Goal: Obtain resource: Download file/media

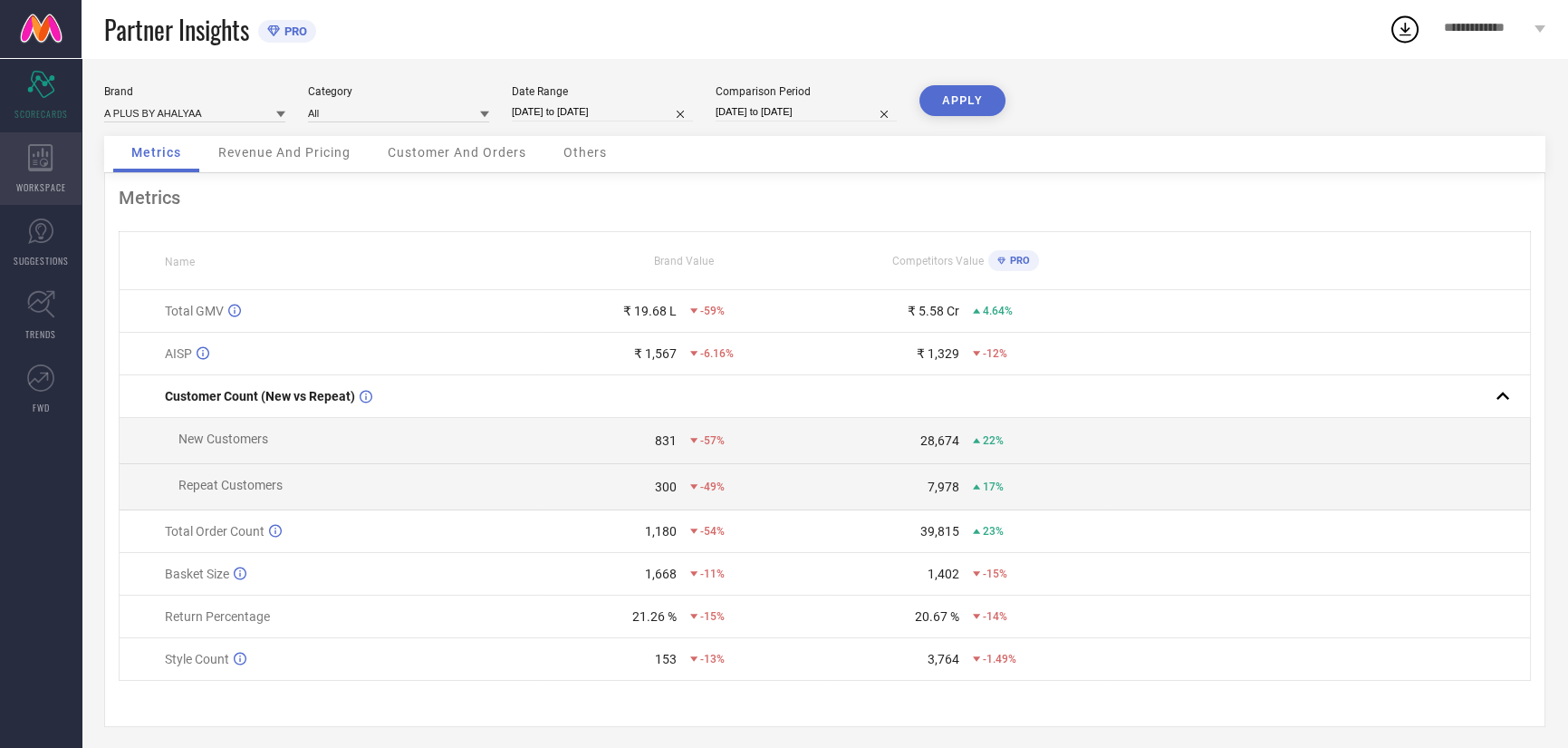
click at [58, 182] on span "WORKSPACE" at bounding box center [41, 187] width 49 height 14
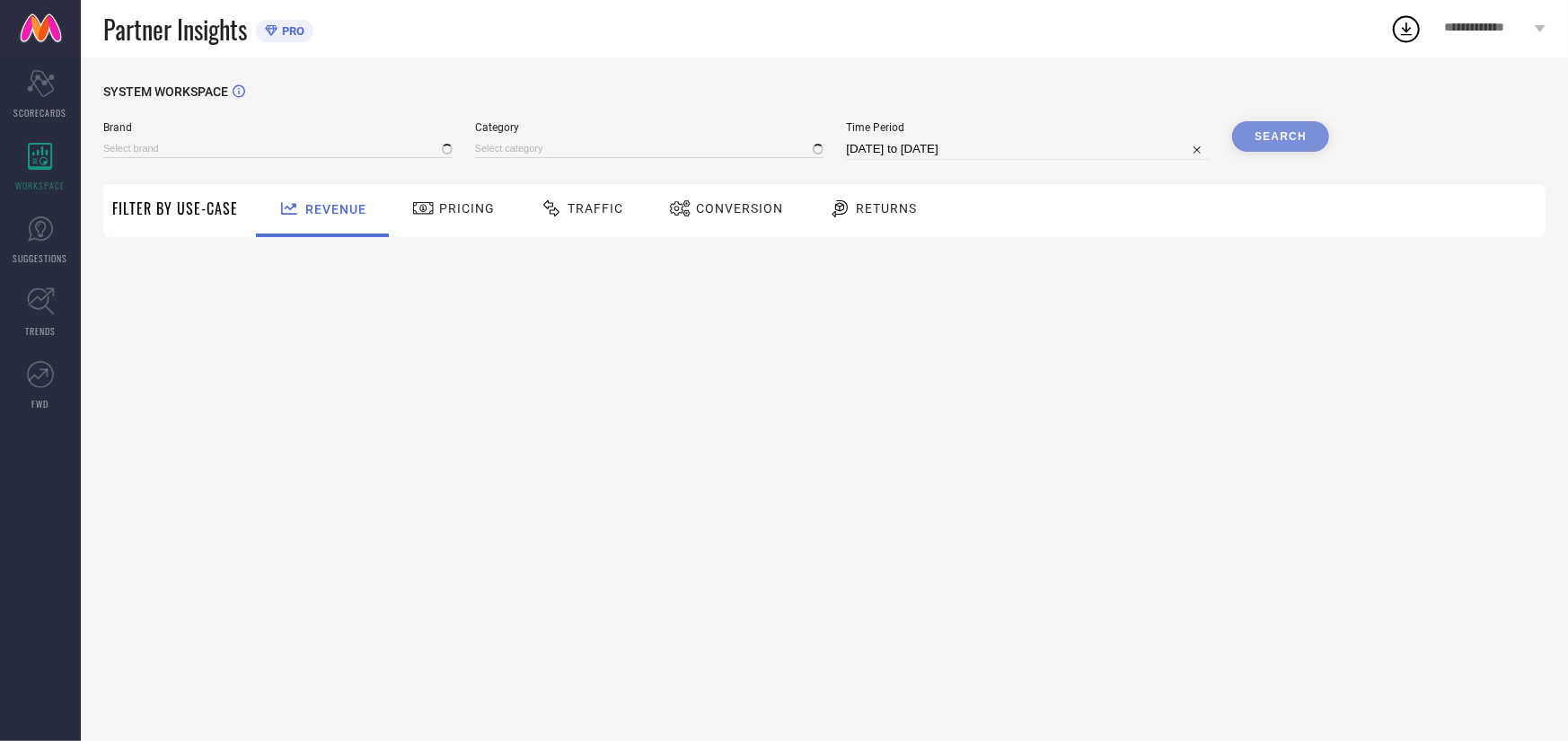
type input "A PLUS BY AHALYAA"
type input "All"
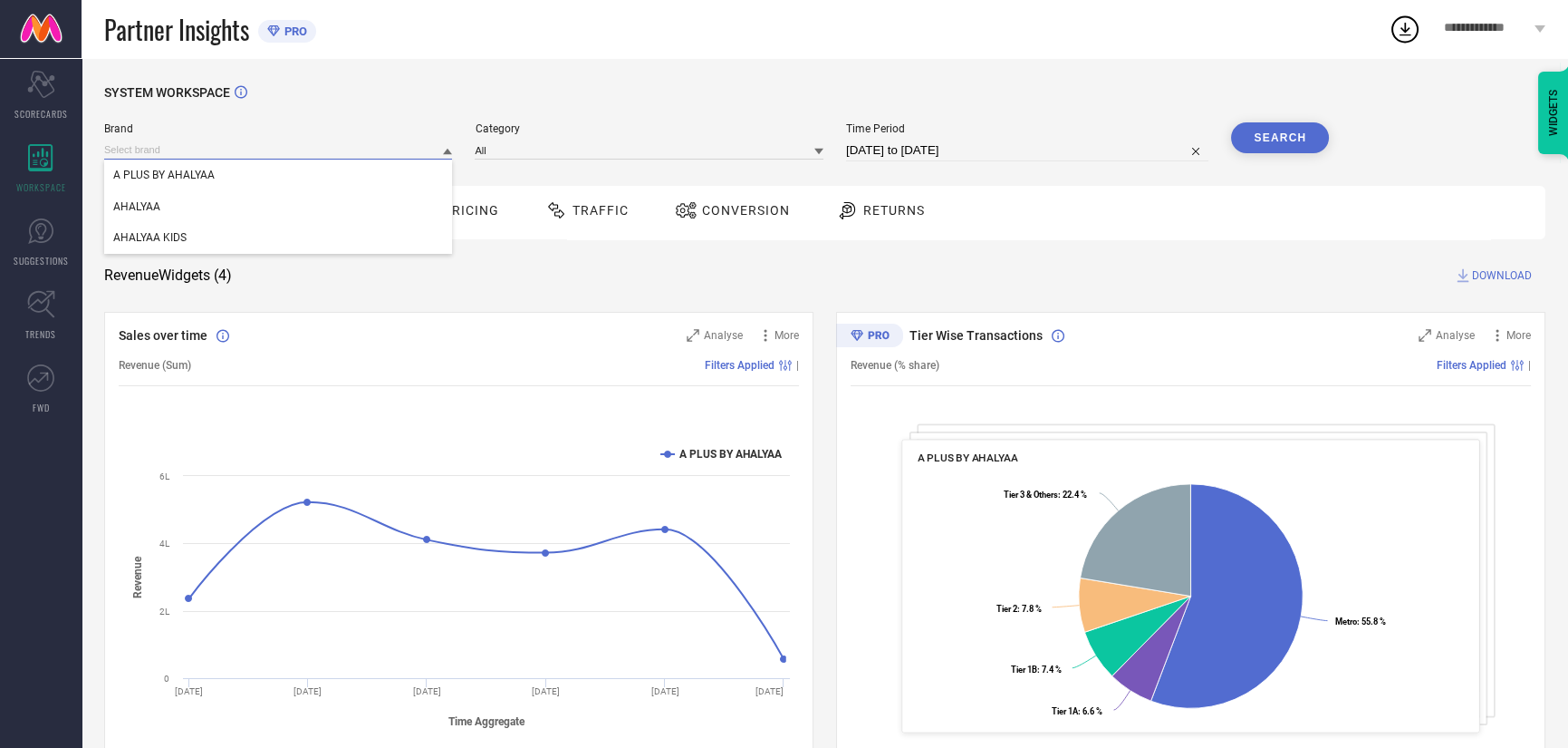
click at [176, 153] on input at bounding box center [277, 150] width 348 height 19
click at [193, 213] on div "AHALYAA" at bounding box center [277, 207] width 348 height 31
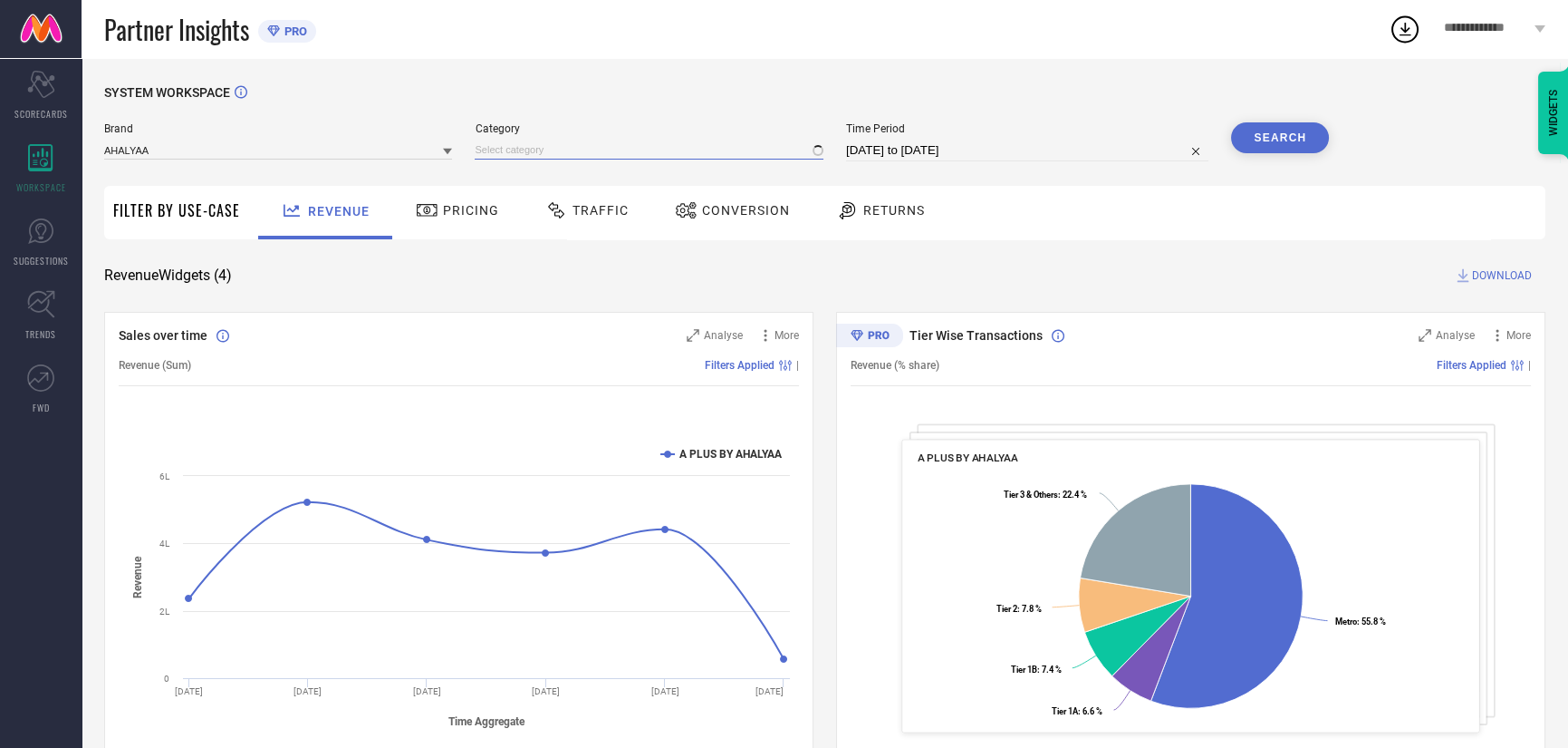
click at [598, 145] on input at bounding box center [648, 150] width 348 height 19
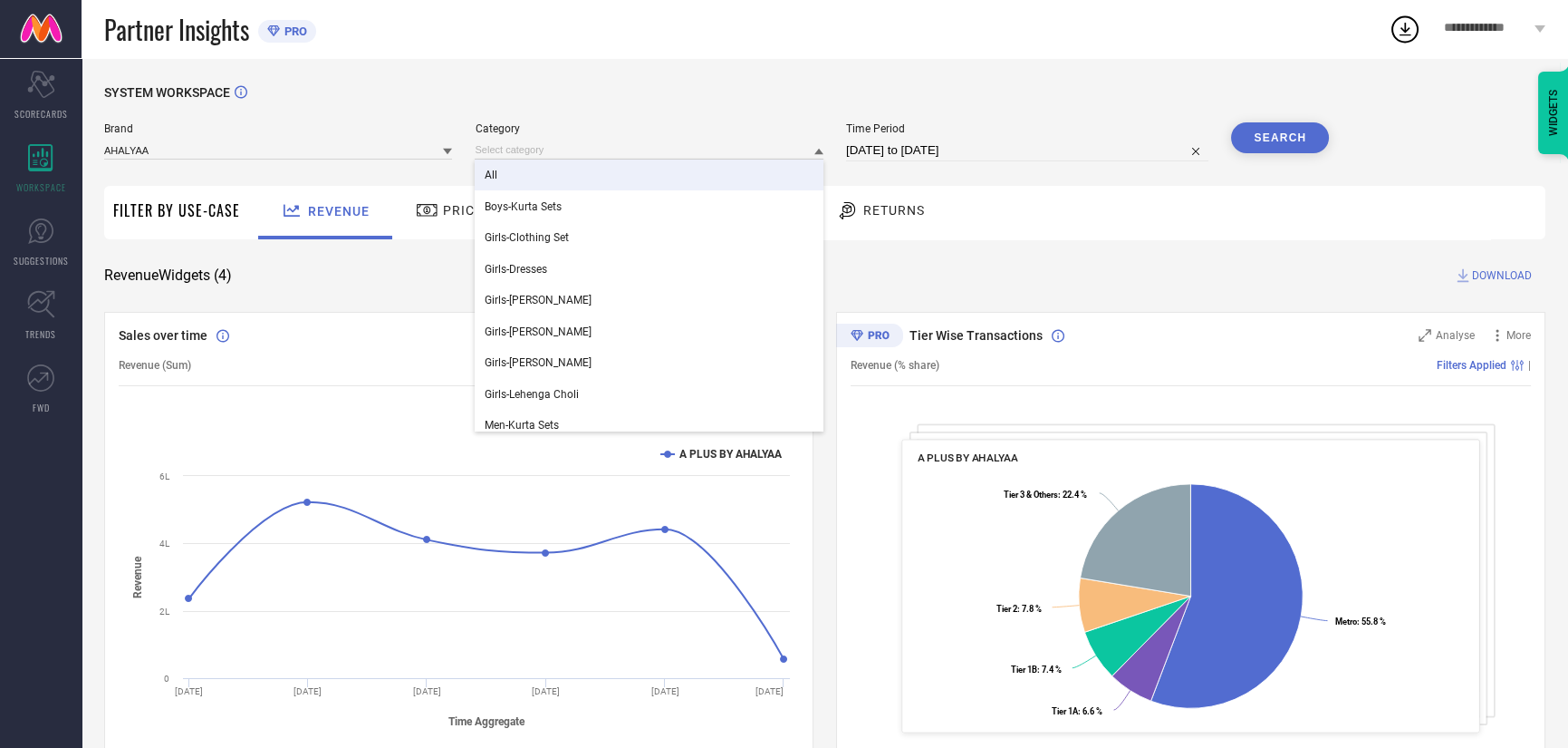
click at [585, 179] on div "All" at bounding box center [648, 175] width 348 height 31
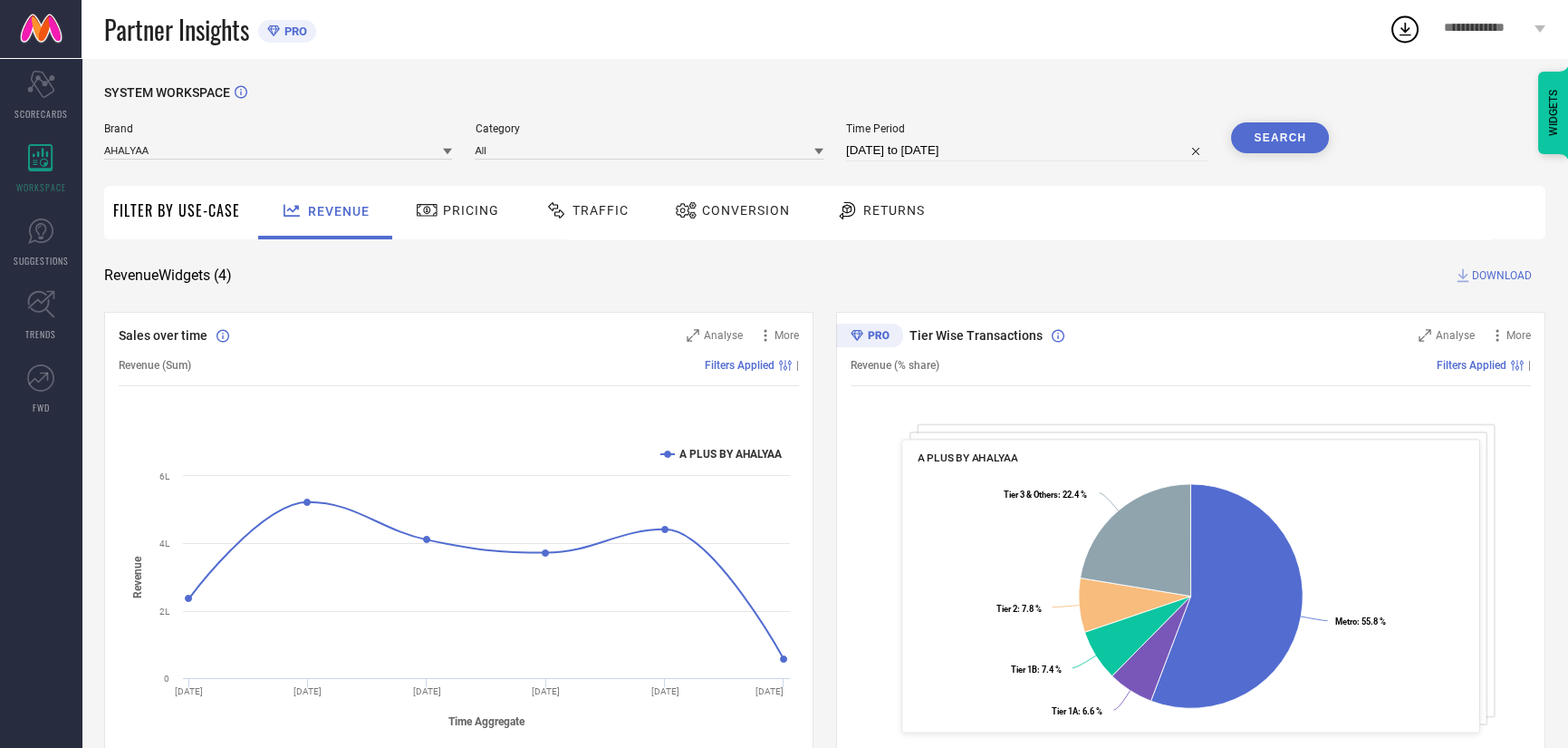
click at [1039, 170] on div "Brand AHALYAA Category All Time Period [DATE] to [DATE] Search" at bounding box center [716, 149] width 1225 height 54
click at [1040, 152] on input "[DATE] to [DATE]" at bounding box center [1027, 150] width 363 height 21
select select "7"
select select "2025"
select select "8"
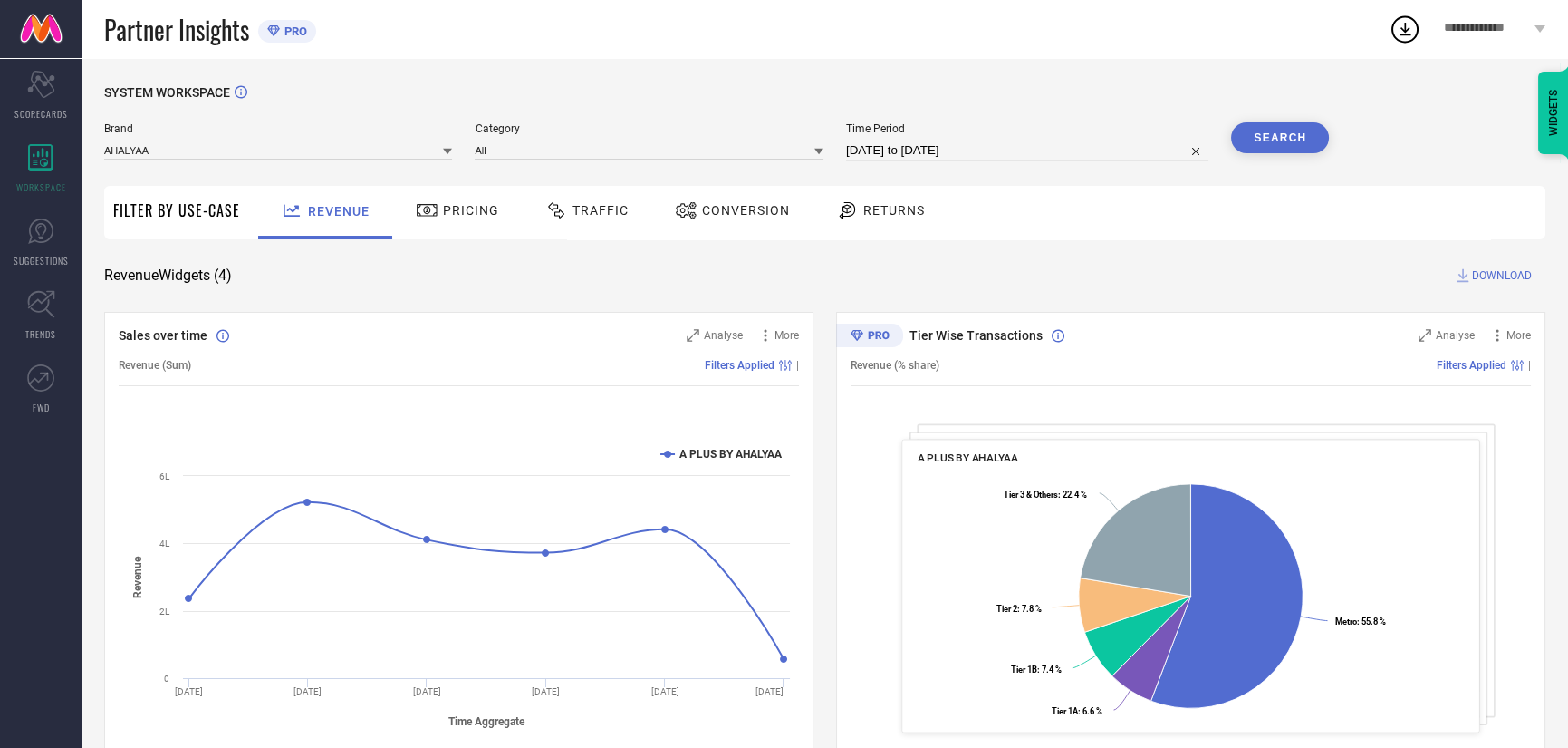
select select "2025"
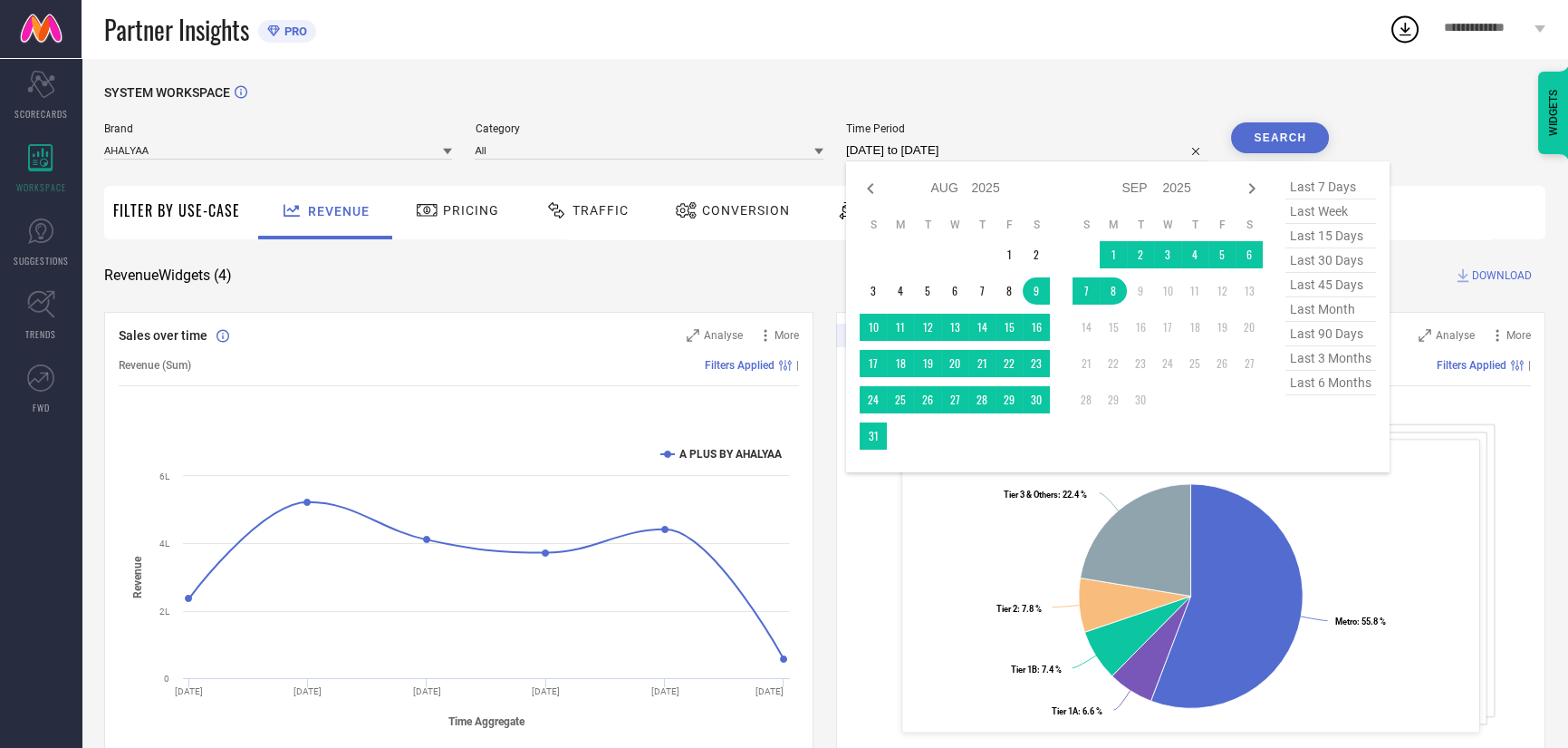
click at [1336, 260] on span "last 30 days" at bounding box center [1330, 260] width 90 height 24
type input "[DATE] to [DATE]"
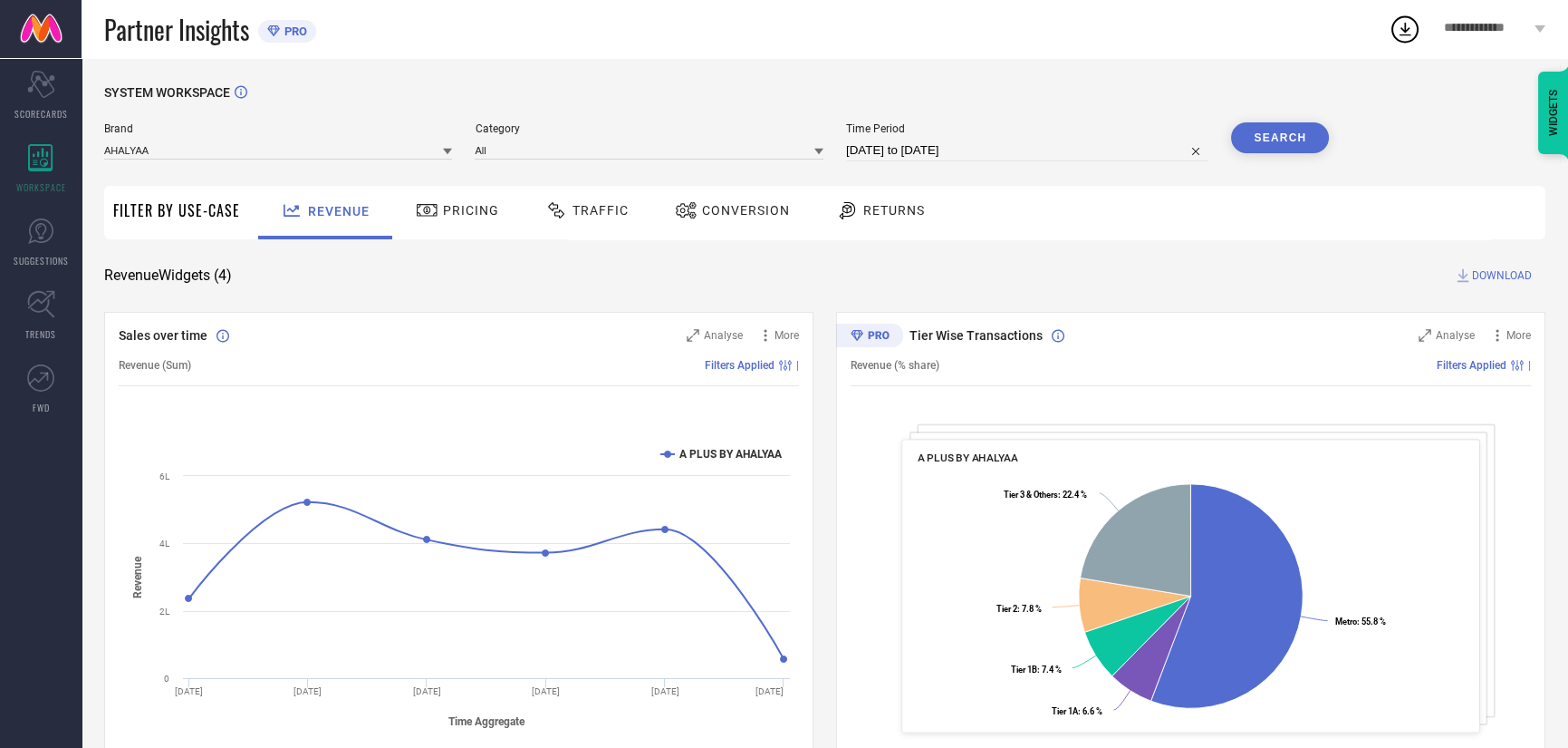
click at [670, 222] on div "Conversion" at bounding box center [732, 211] width 124 height 31
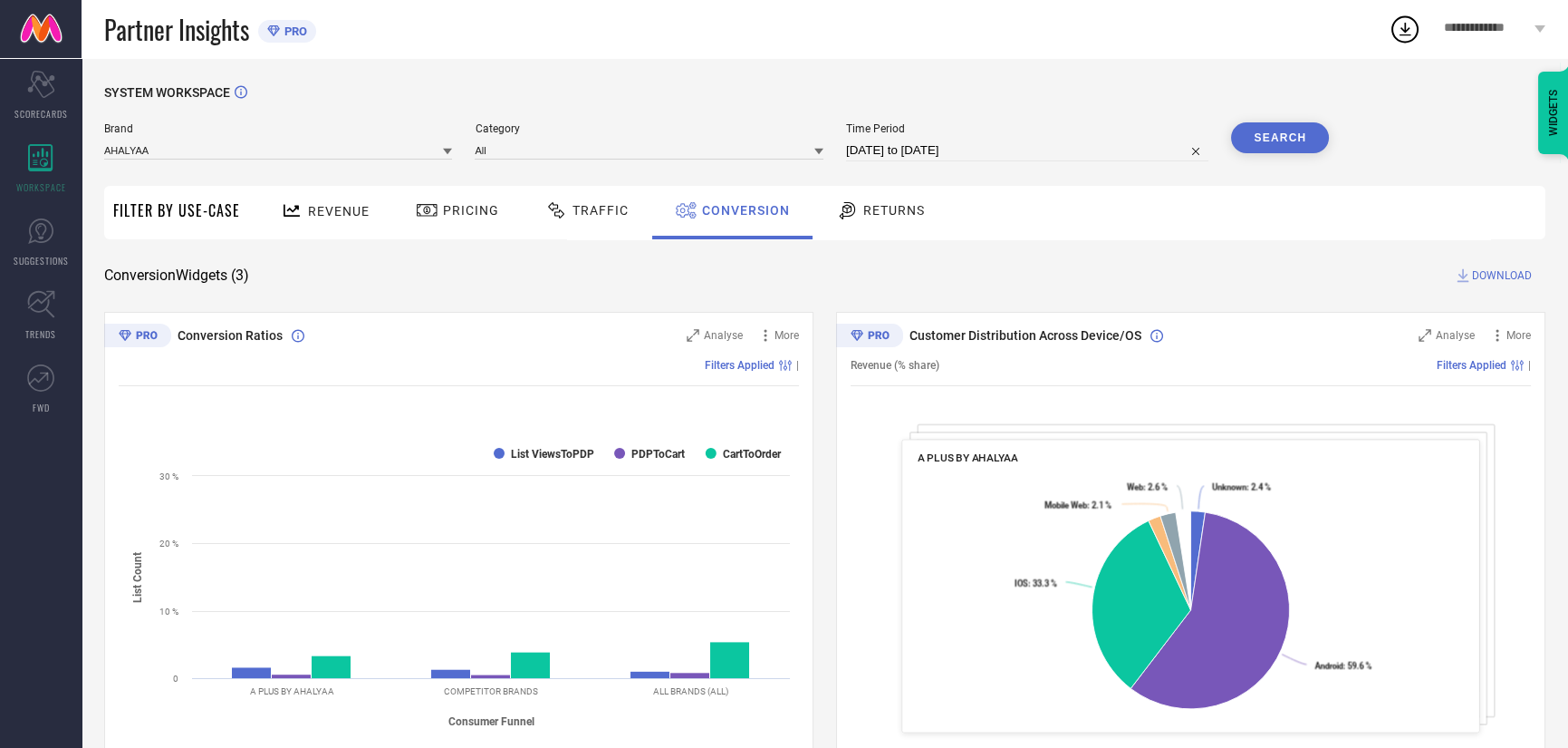
click at [1281, 140] on button "Search" at bounding box center [1280, 138] width 98 height 31
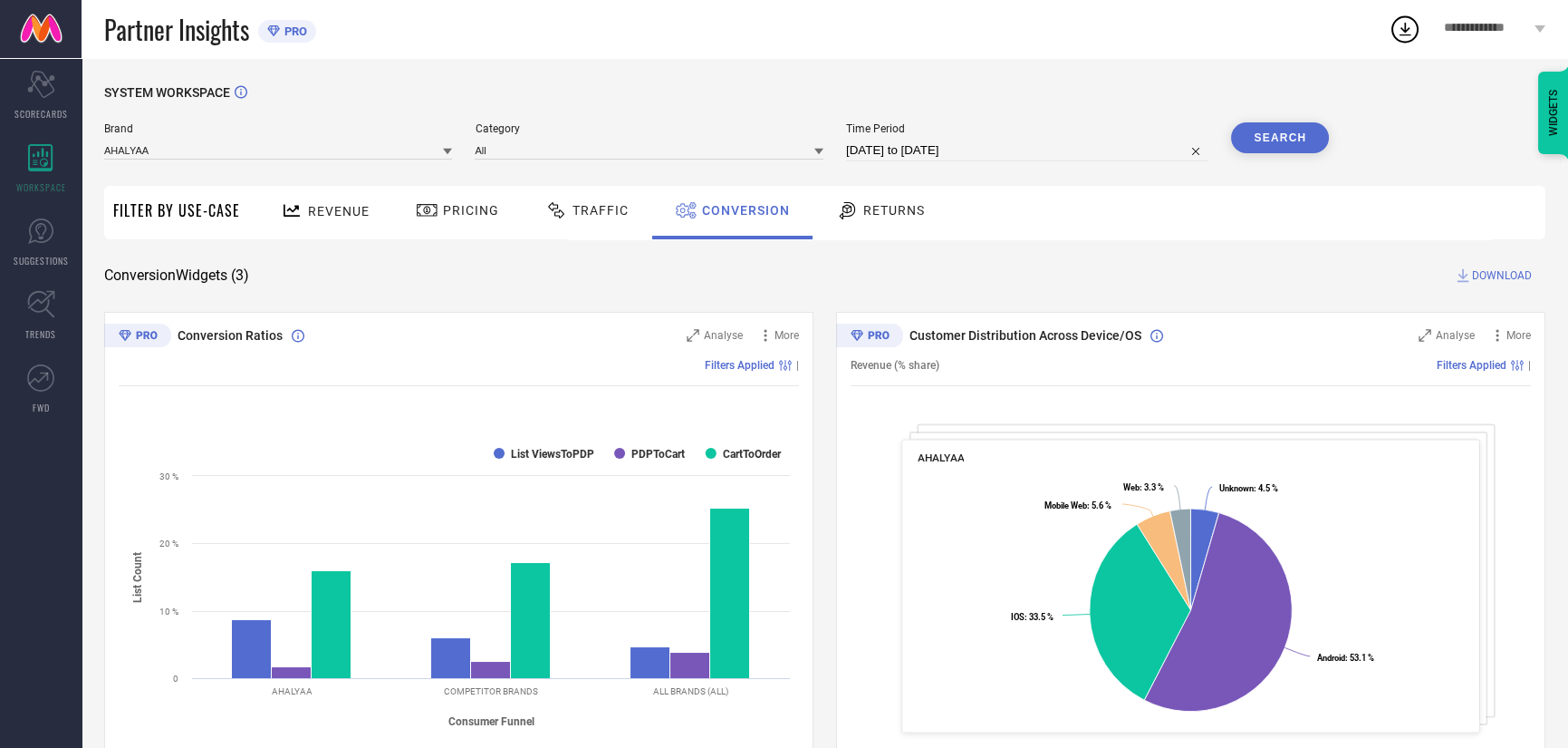
click at [1513, 276] on span "DOWNLOAD" at bounding box center [1502, 276] width 60 height 18
click at [263, 140] on div "Brand AHALYAA" at bounding box center [277, 142] width 348 height 39
click at [245, 158] on input at bounding box center [277, 150] width 348 height 19
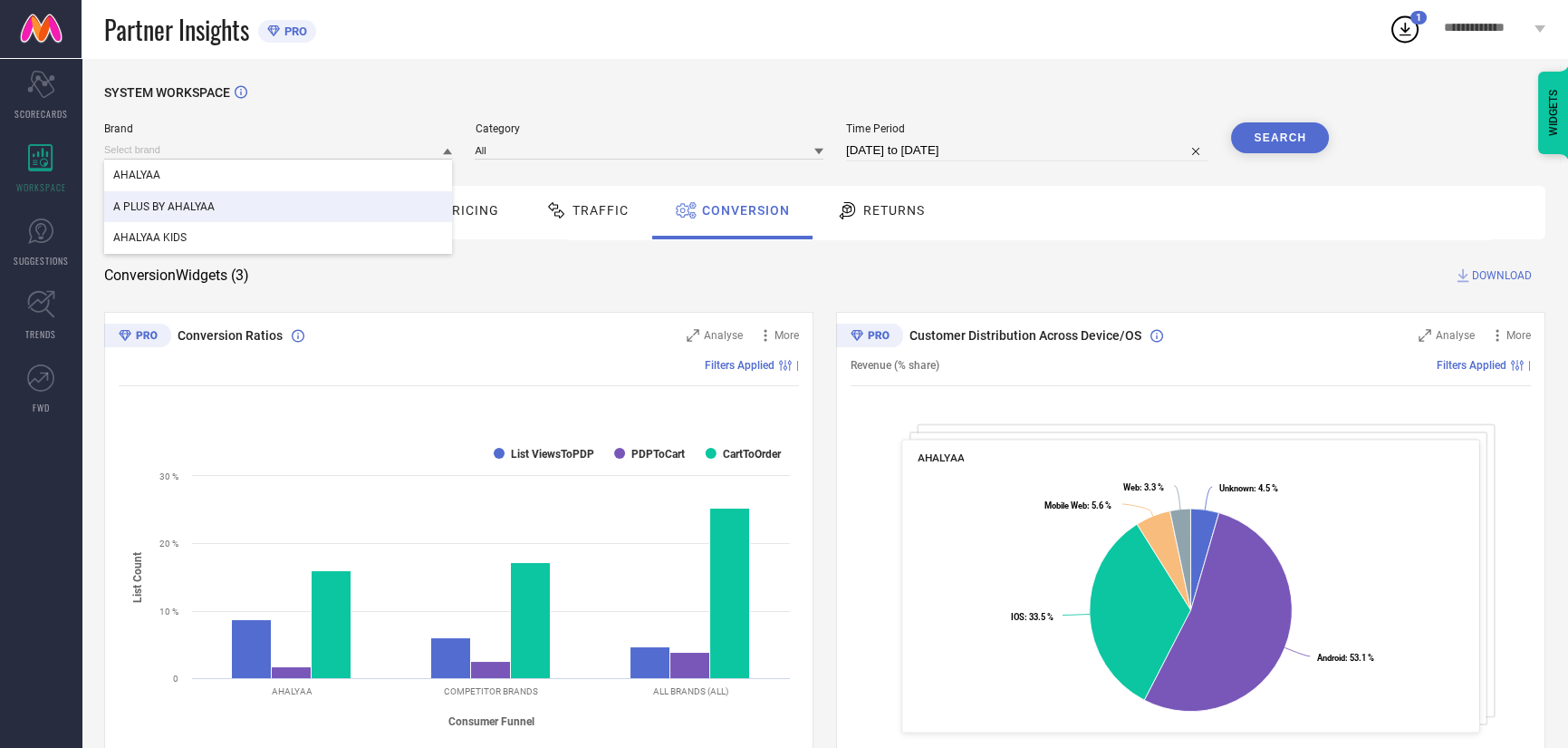
click at [216, 215] on div "A PLUS BY AHALYAA" at bounding box center [277, 207] width 348 height 31
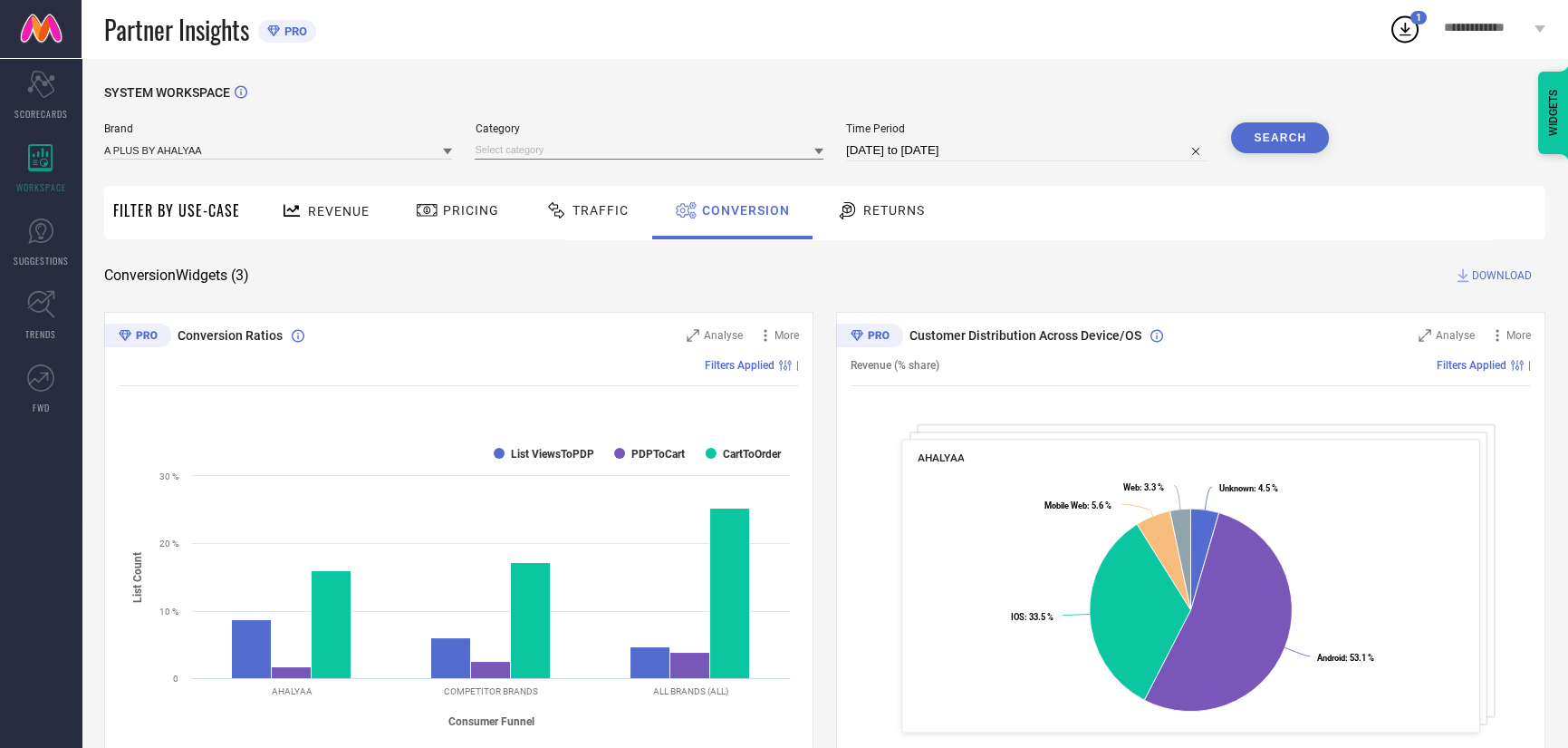
click at [516, 155] on input at bounding box center [648, 150] width 348 height 19
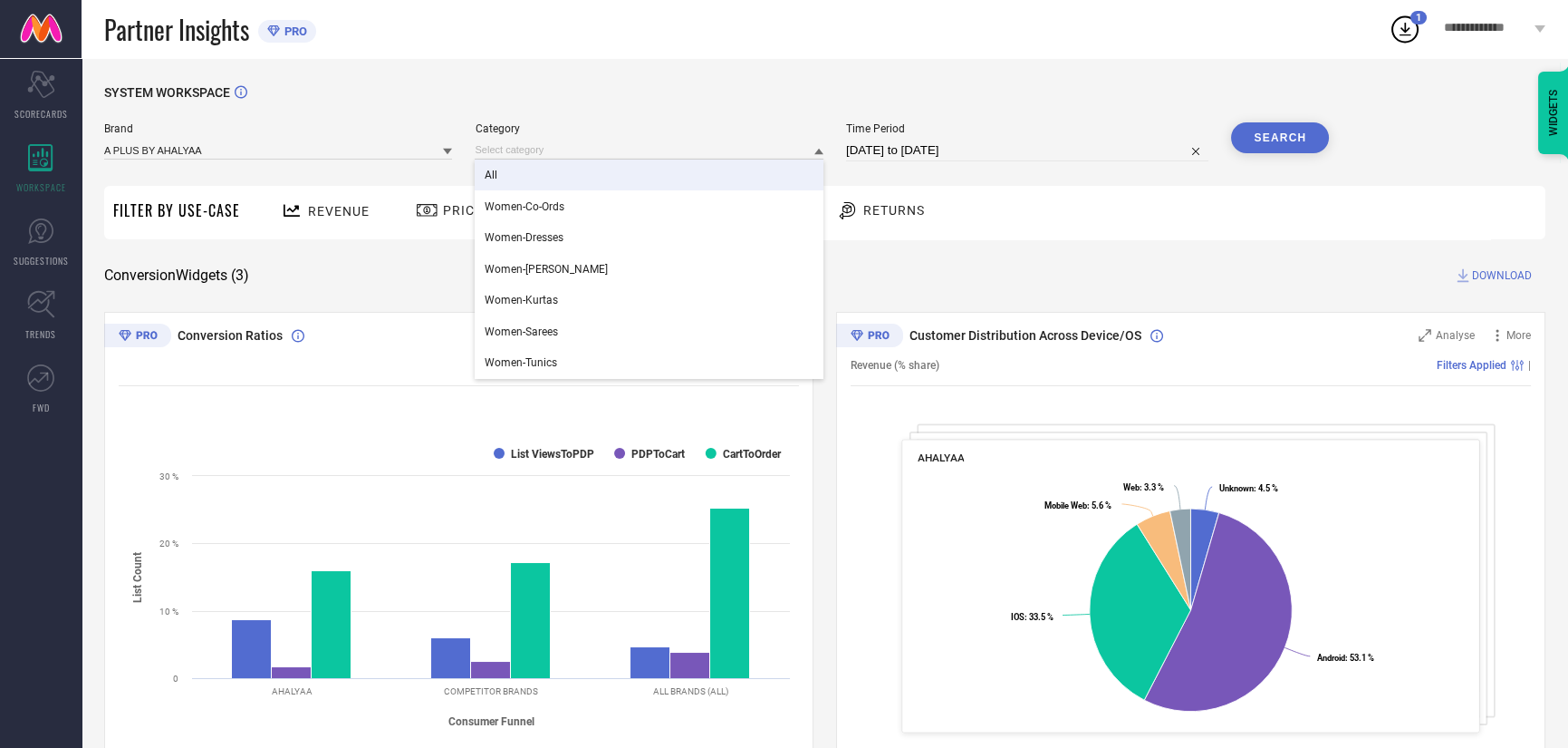
click at [510, 179] on div "All" at bounding box center [648, 175] width 348 height 31
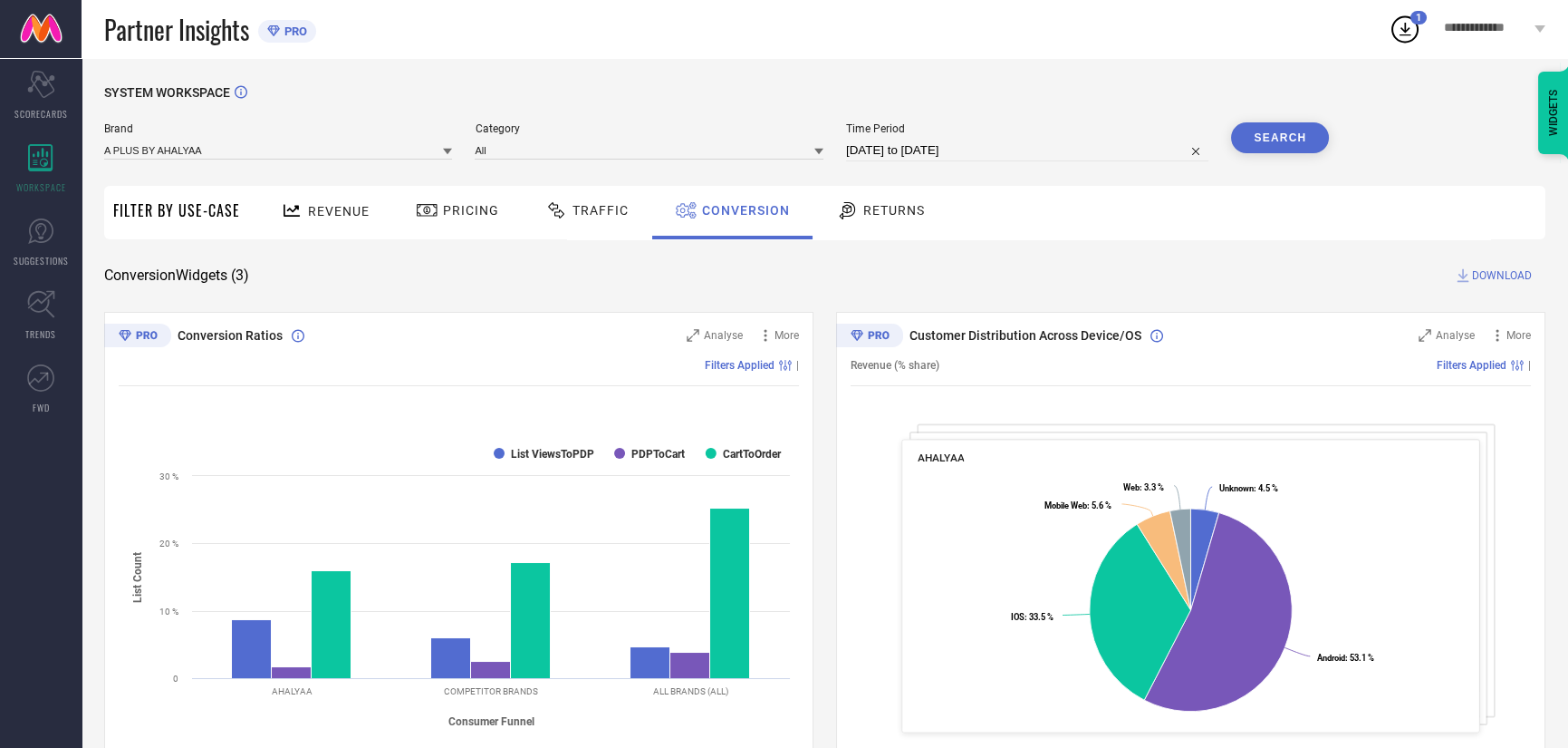
click at [1276, 126] on button "Search" at bounding box center [1280, 138] width 98 height 31
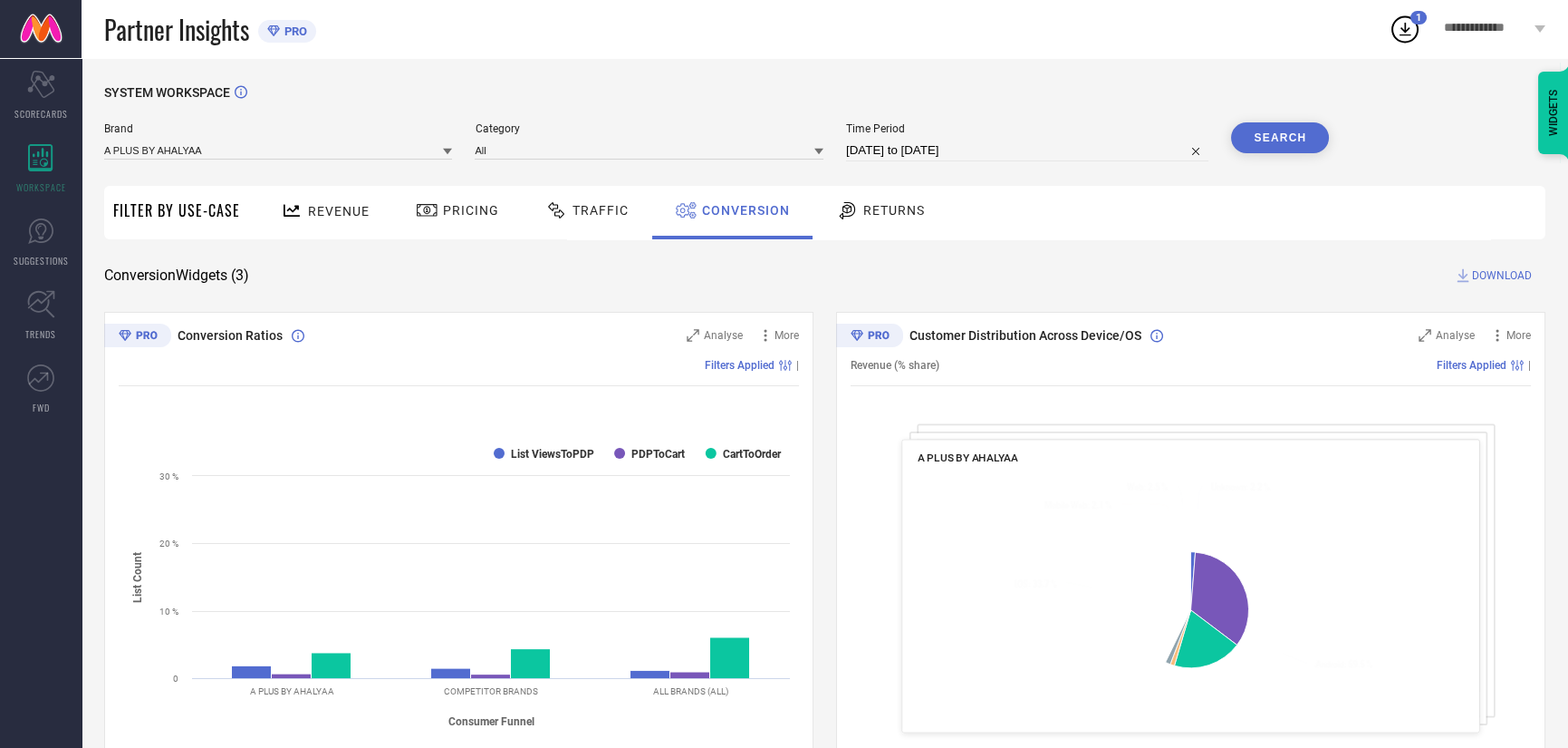
click at [1509, 276] on span "DOWNLOAD" at bounding box center [1502, 276] width 60 height 18
